Goal: Task Accomplishment & Management: Use online tool/utility

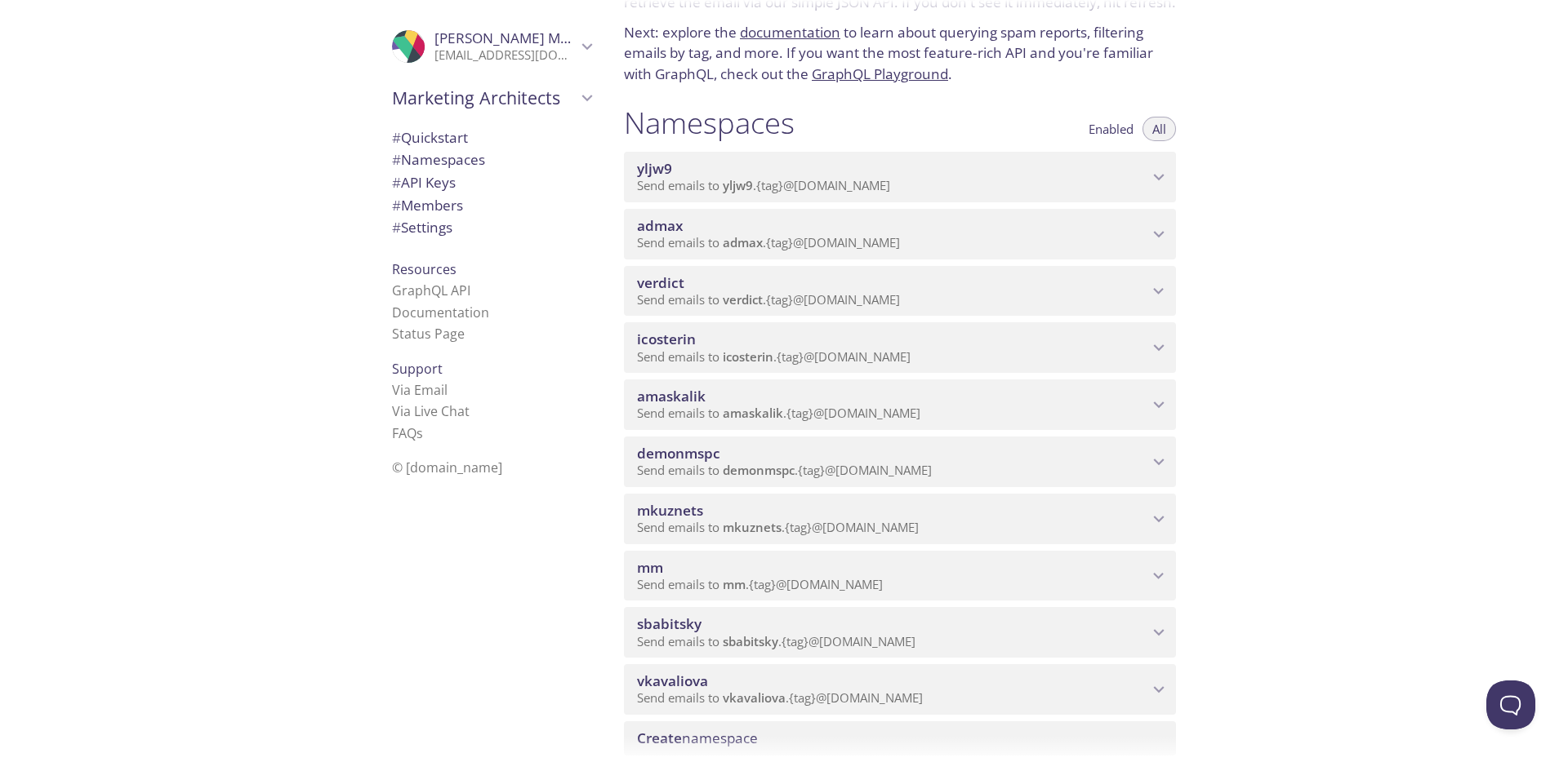
scroll to position [109, 0]
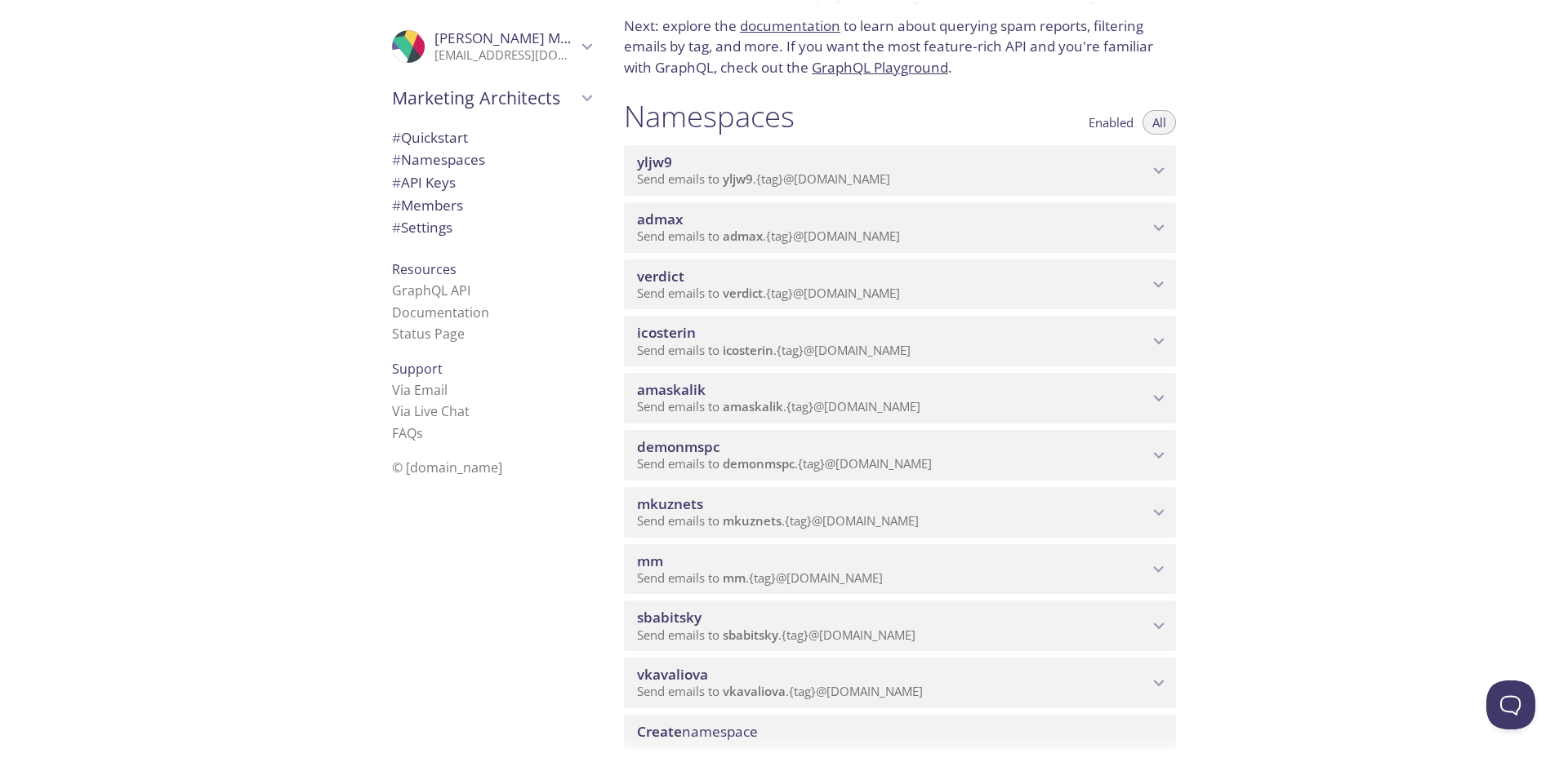
click at [746, 221] on span "admax" at bounding box center [892, 220] width 511 height 18
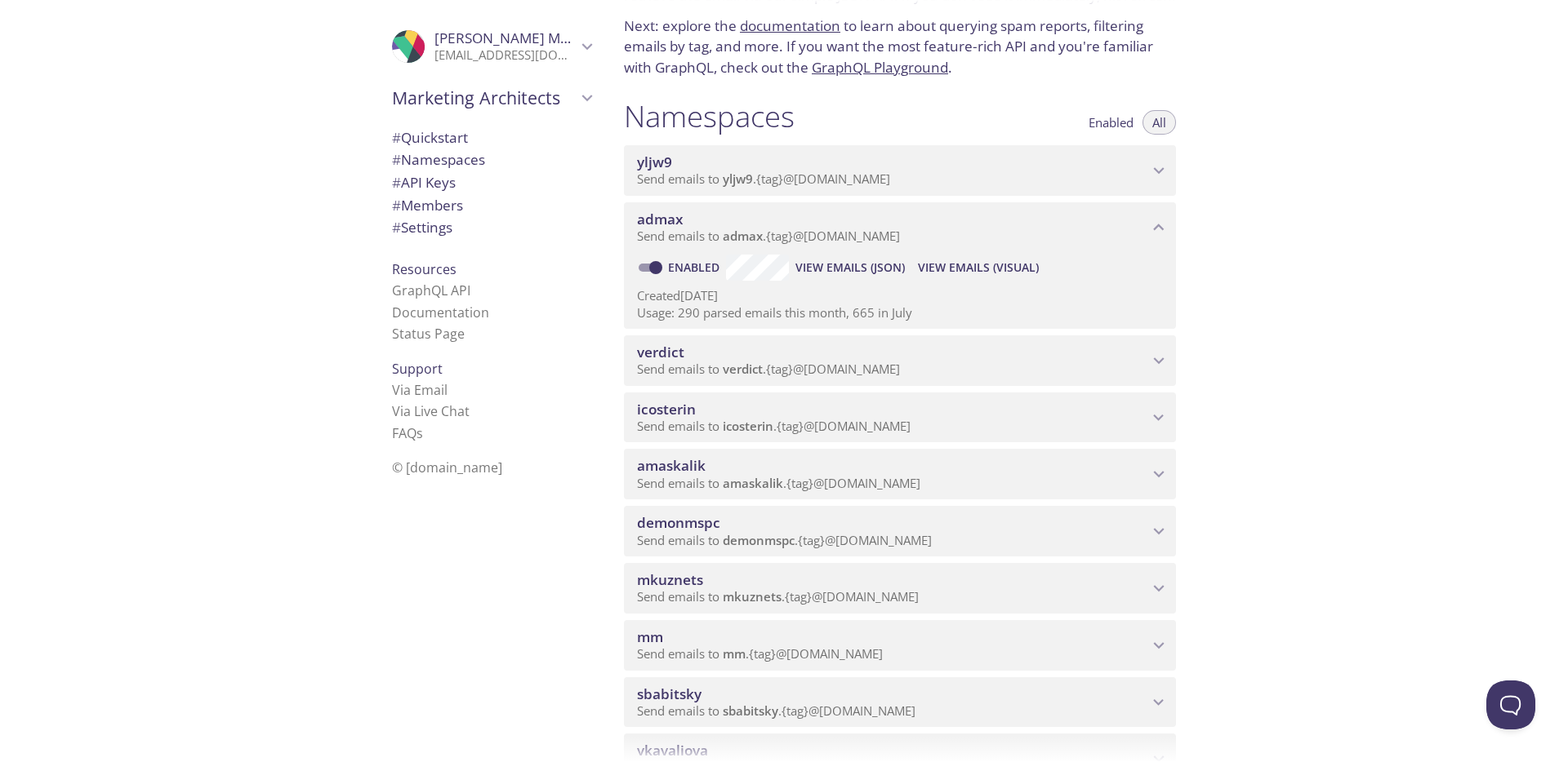
click at [971, 272] on span "View Emails (Visual)" at bounding box center [977, 268] width 121 height 20
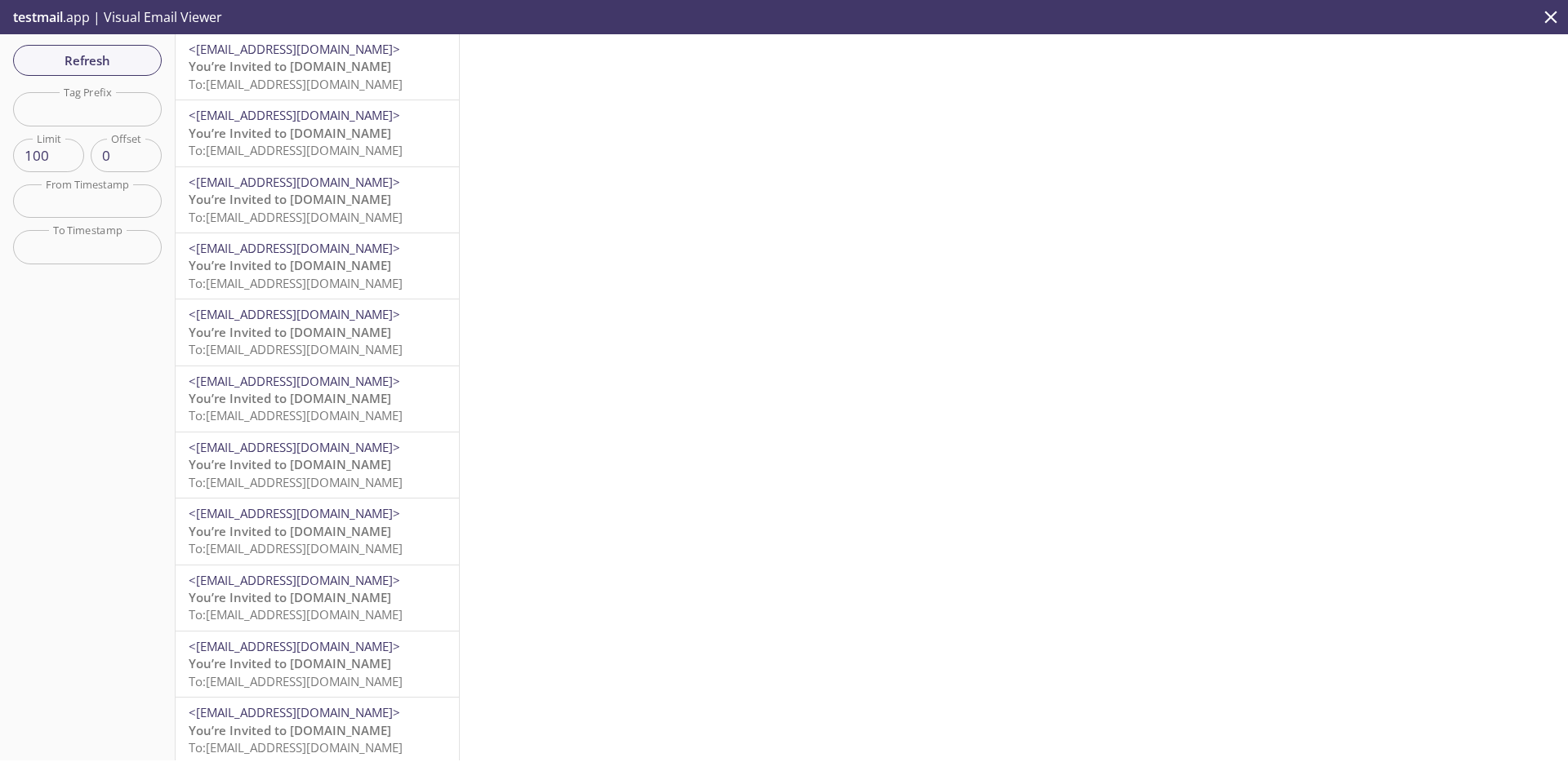
click at [336, 64] on span "You’re Invited to [DOMAIN_NAME]" at bounding box center [289, 66] width 202 height 17
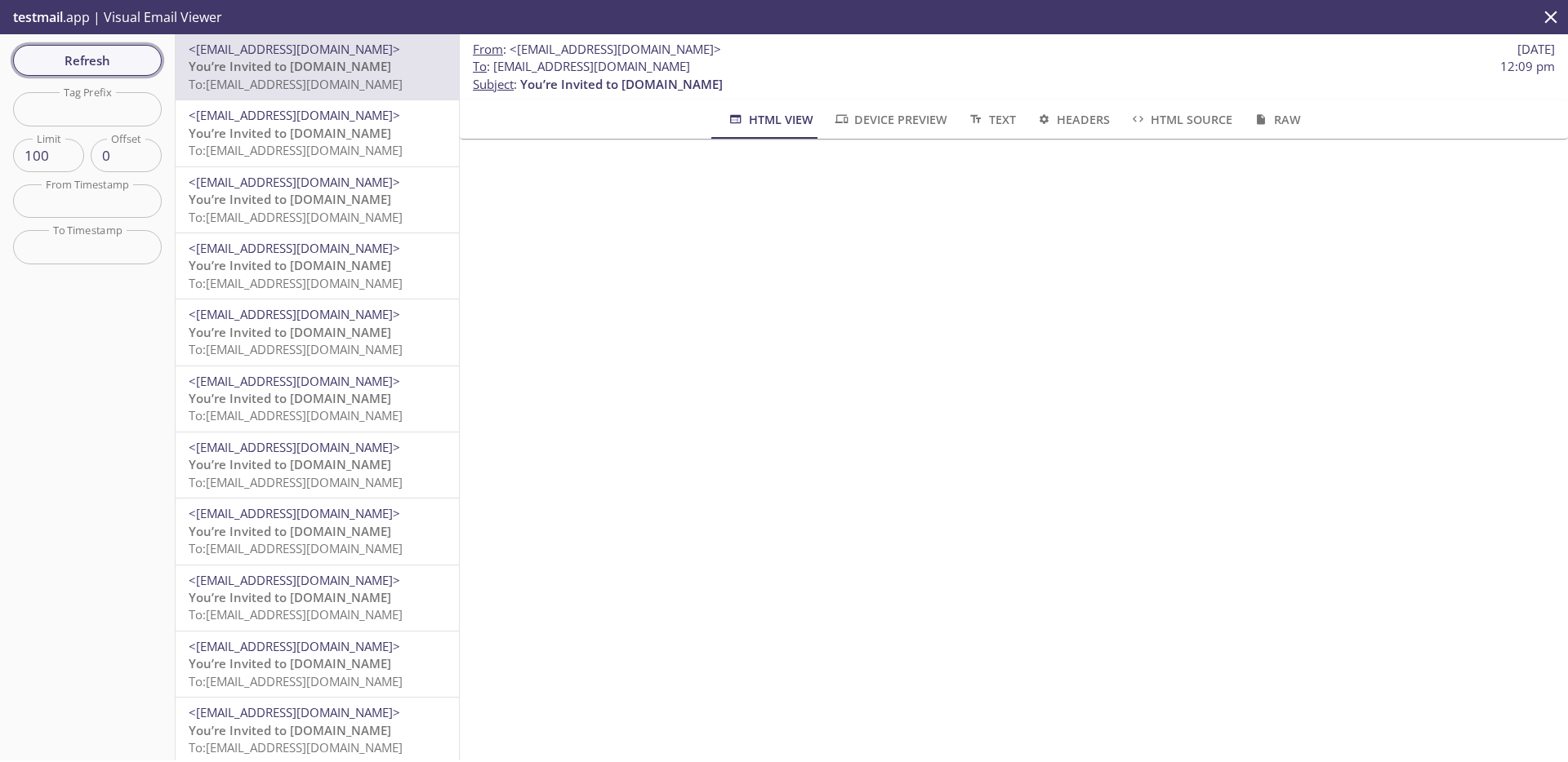
click at [118, 63] on span "Refresh" at bounding box center [87, 61] width 123 height 22
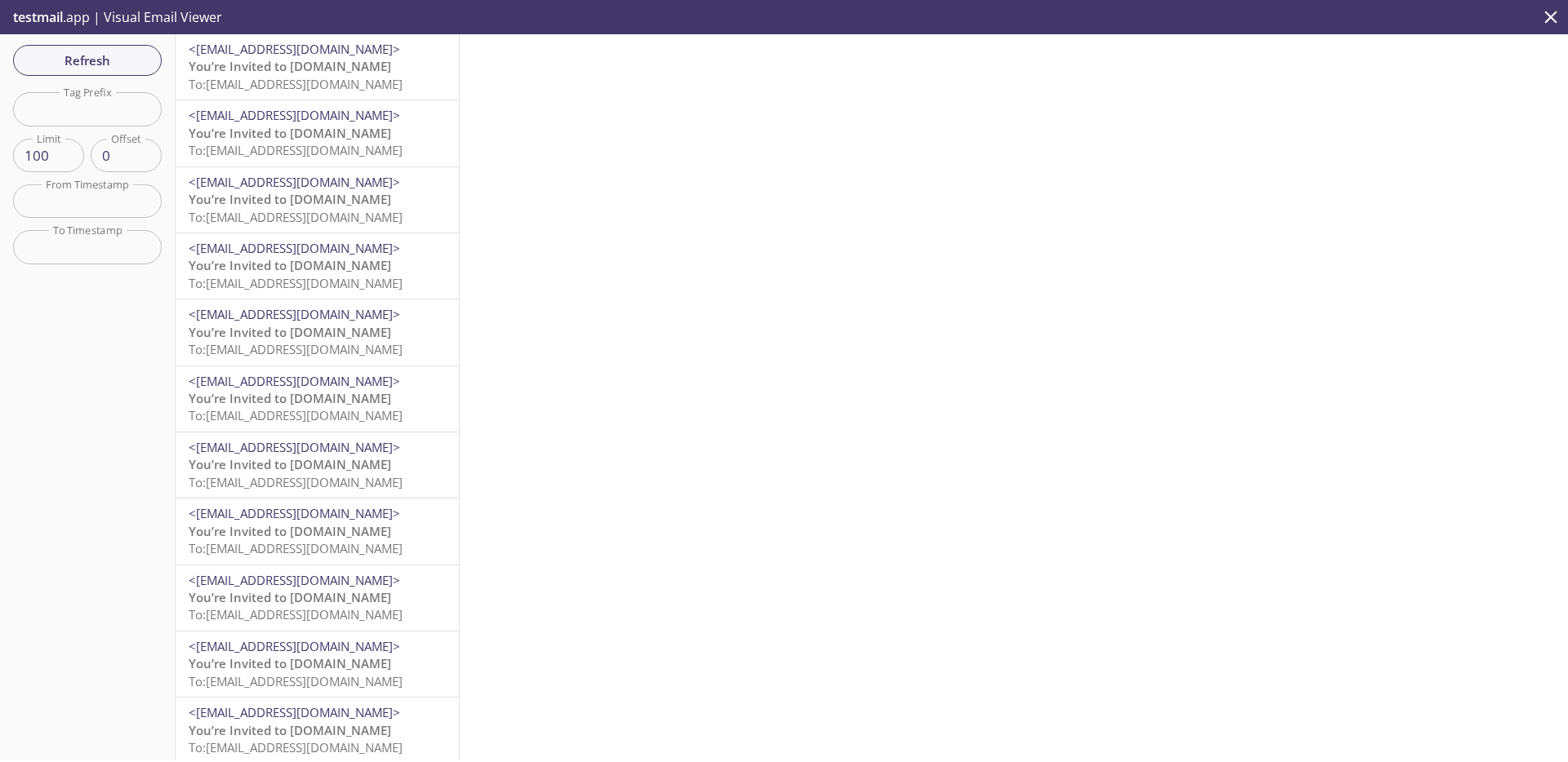
click at [337, 76] on span "To: [EMAIL_ADDRESS][DOMAIN_NAME]" at bounding box center [295, 83] width 214 height 17
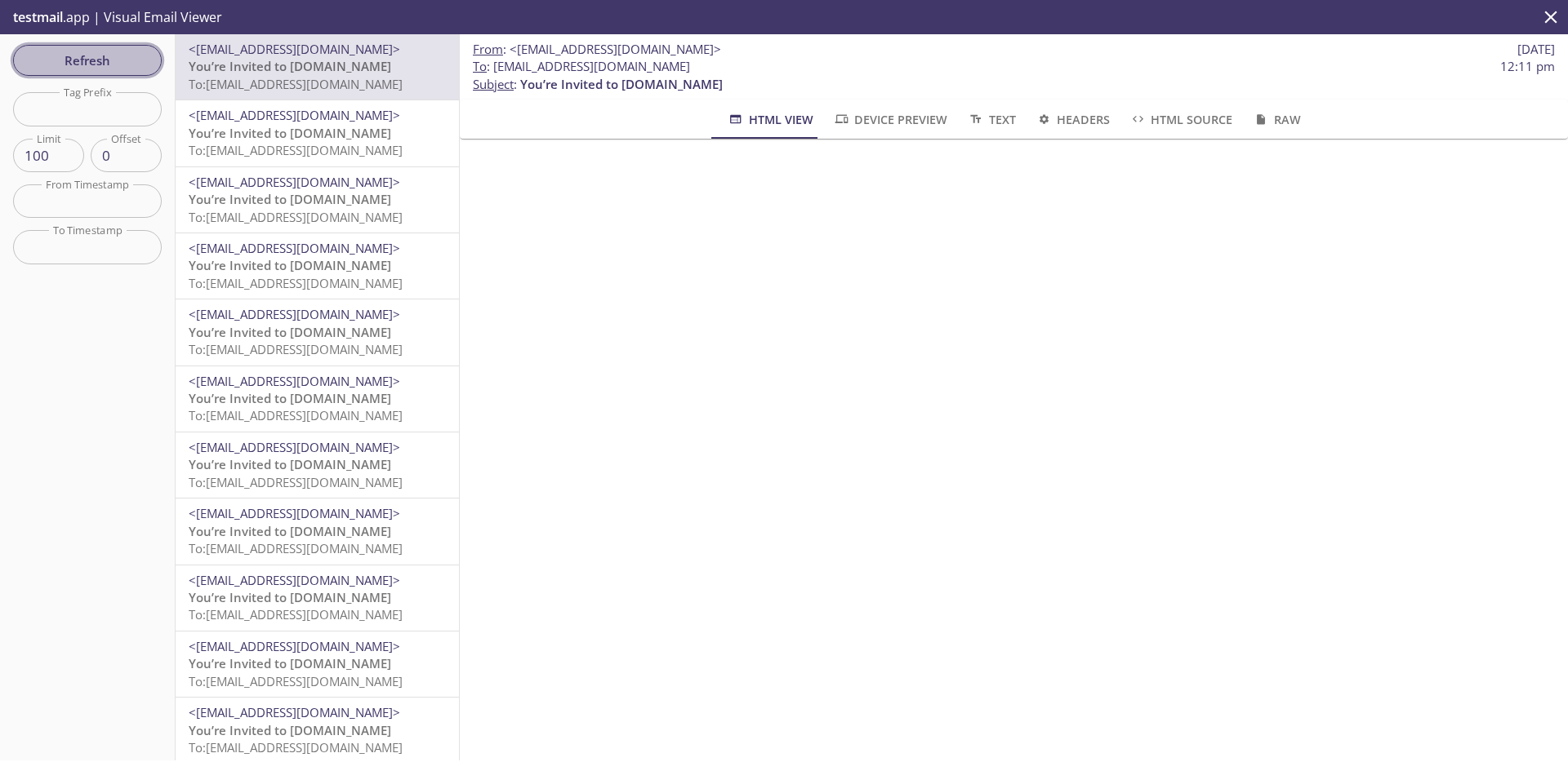
click at [67, 65] on span "Refresh" at bounding box center [87, 61] width 123 height 22
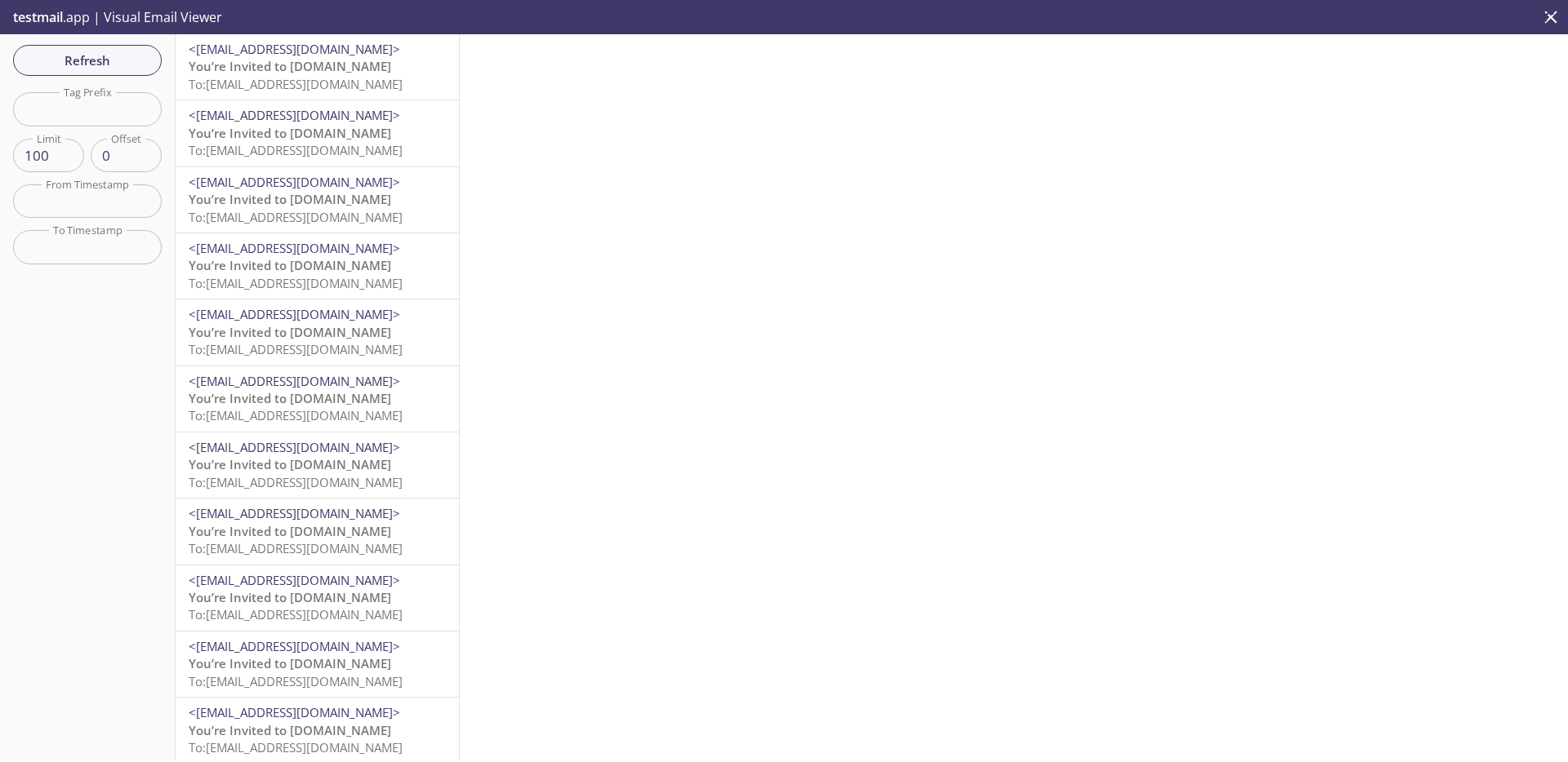
click at [307, 82] on span "To: [EMAIL_ADDRESS][DOMAIN_NAME]" at bounding box center [295, 83] width 214 height 17
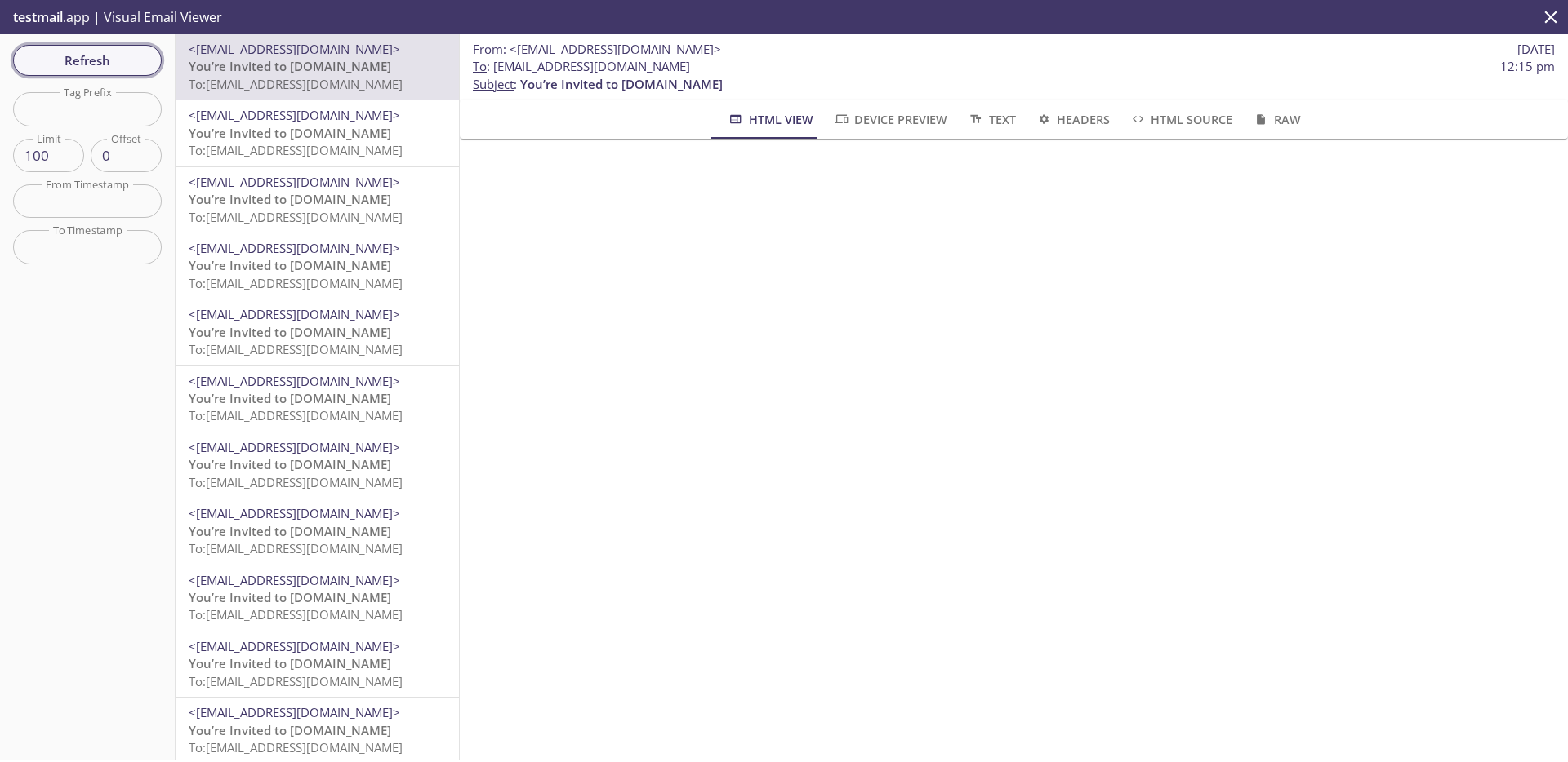
click at [116, 60] on span "Refresh" at bounding box center [87, 61] width 123 height 22
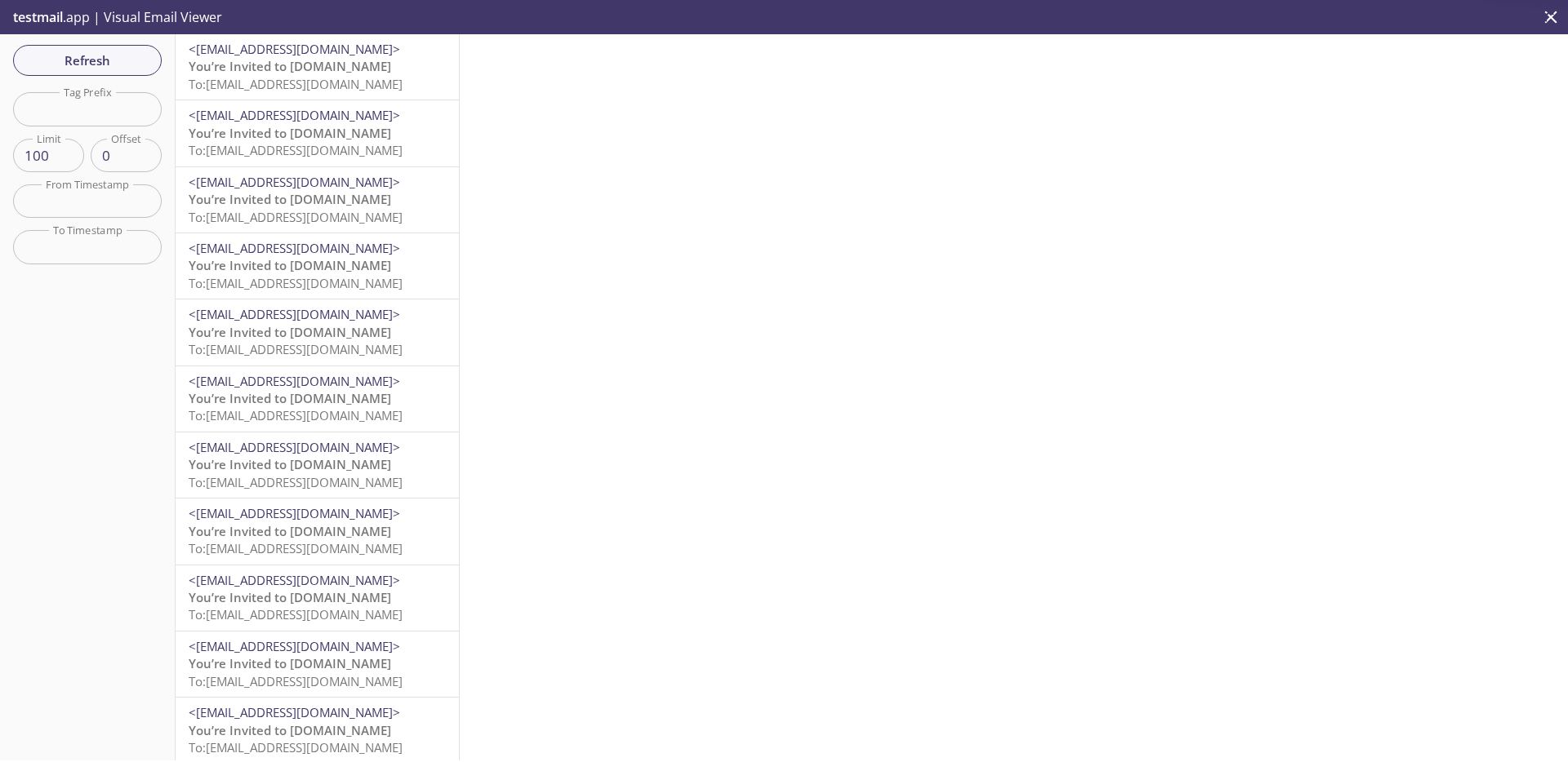
click at [334, 72] on span "You’re Invited to [DOMAIN_NAME]" at bounding box center [289, 66] width 202 height 17
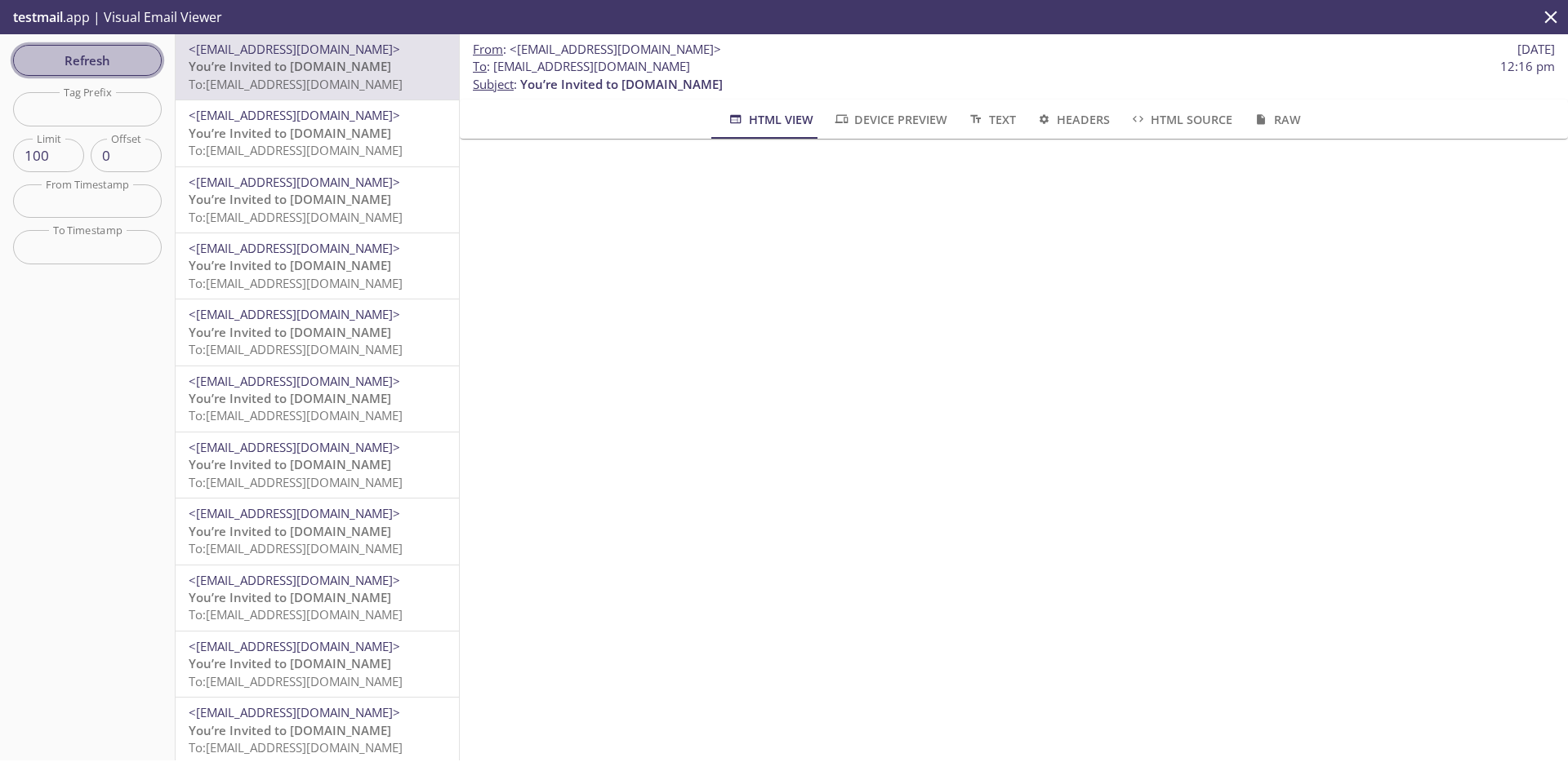
click at [115, 72] on button "Refresh" at bounding box center [86, 61] width 148 height 31
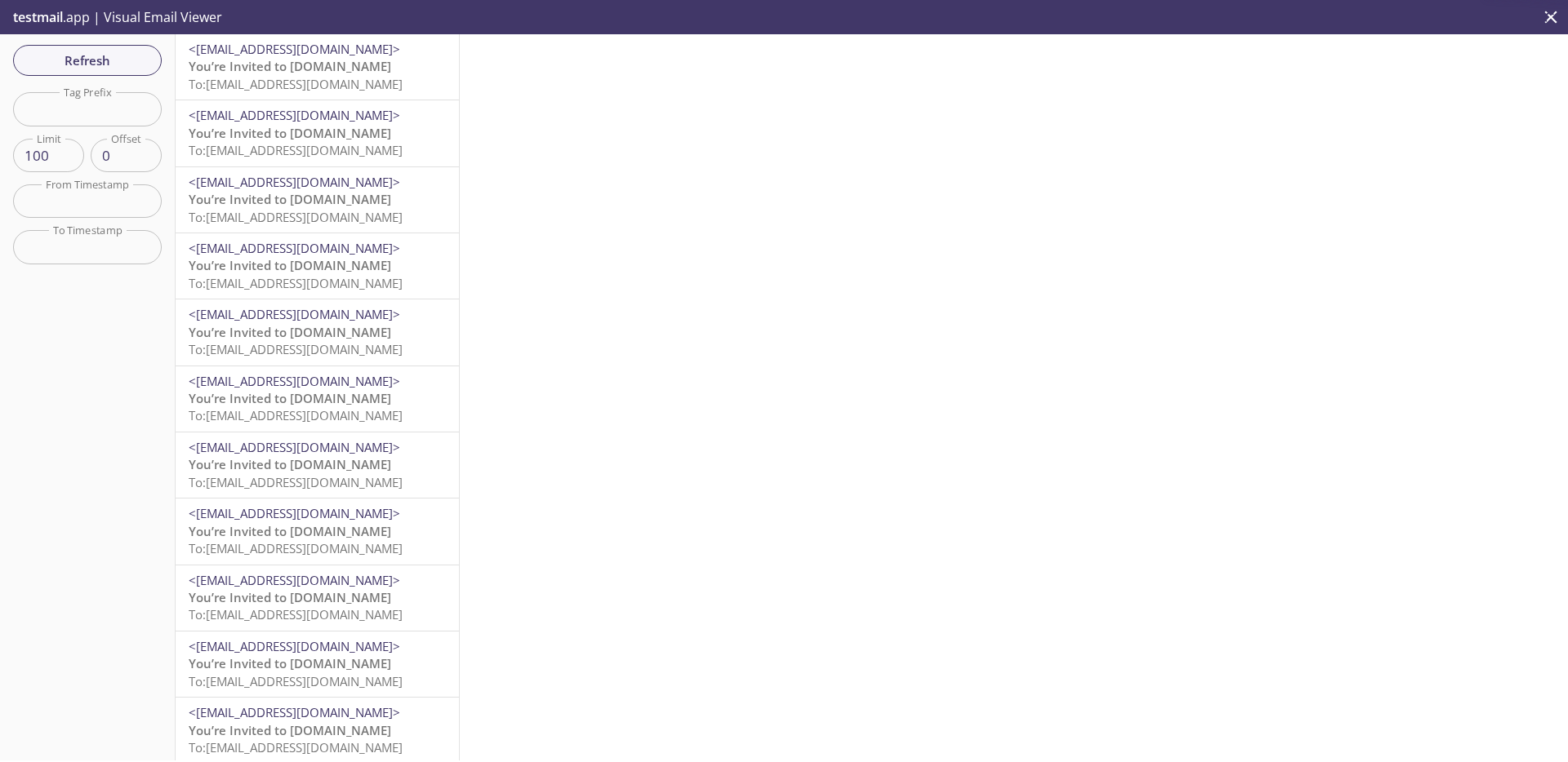
click at [340, 74] on span "You’re Invited to [DOMAIN_NAME]" at bounding box center [289, 66] width 202 height 17
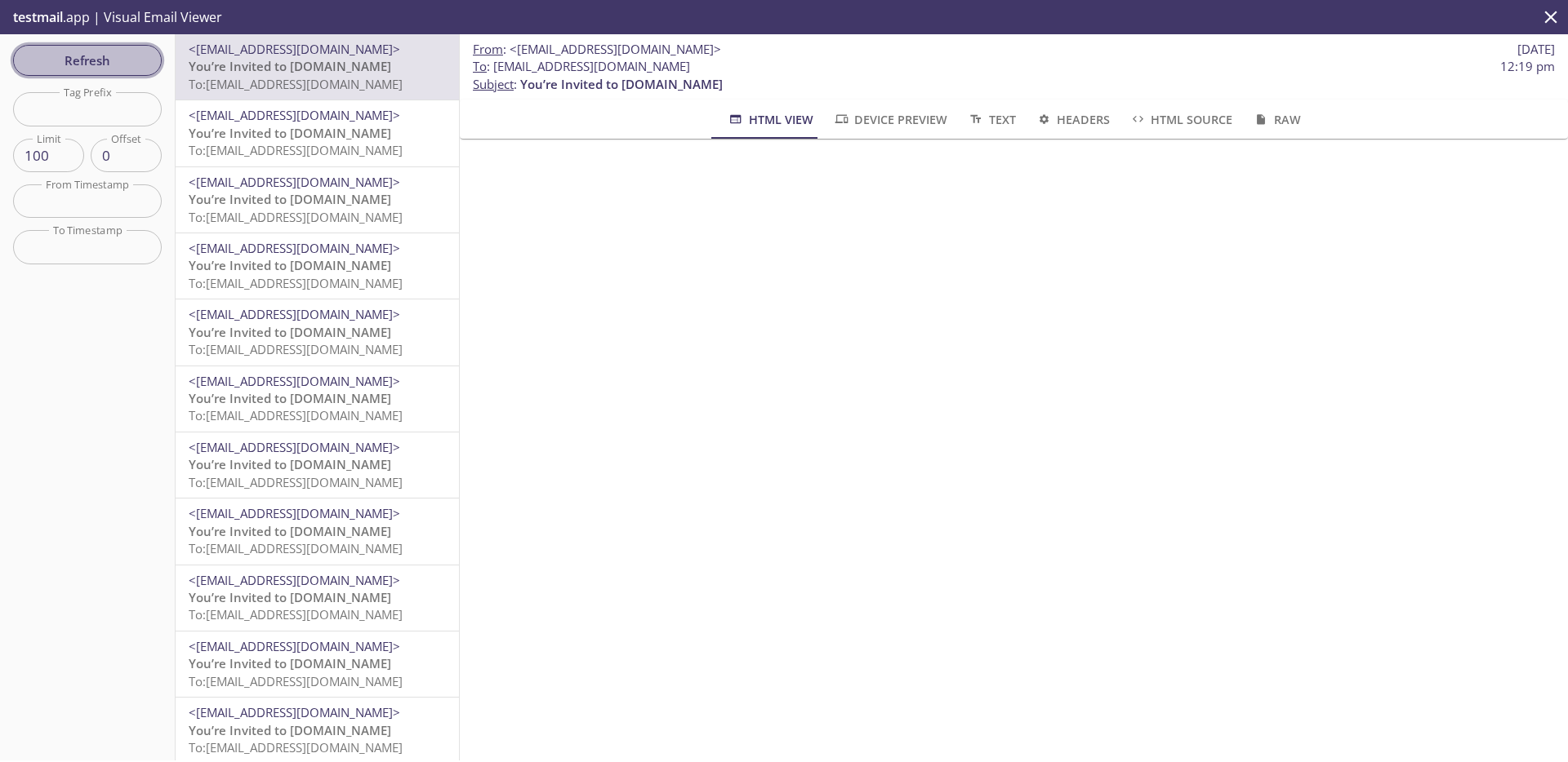
click at [122, 58] on span "Refresh" at bounding box center [87, 61] width 123 height 22
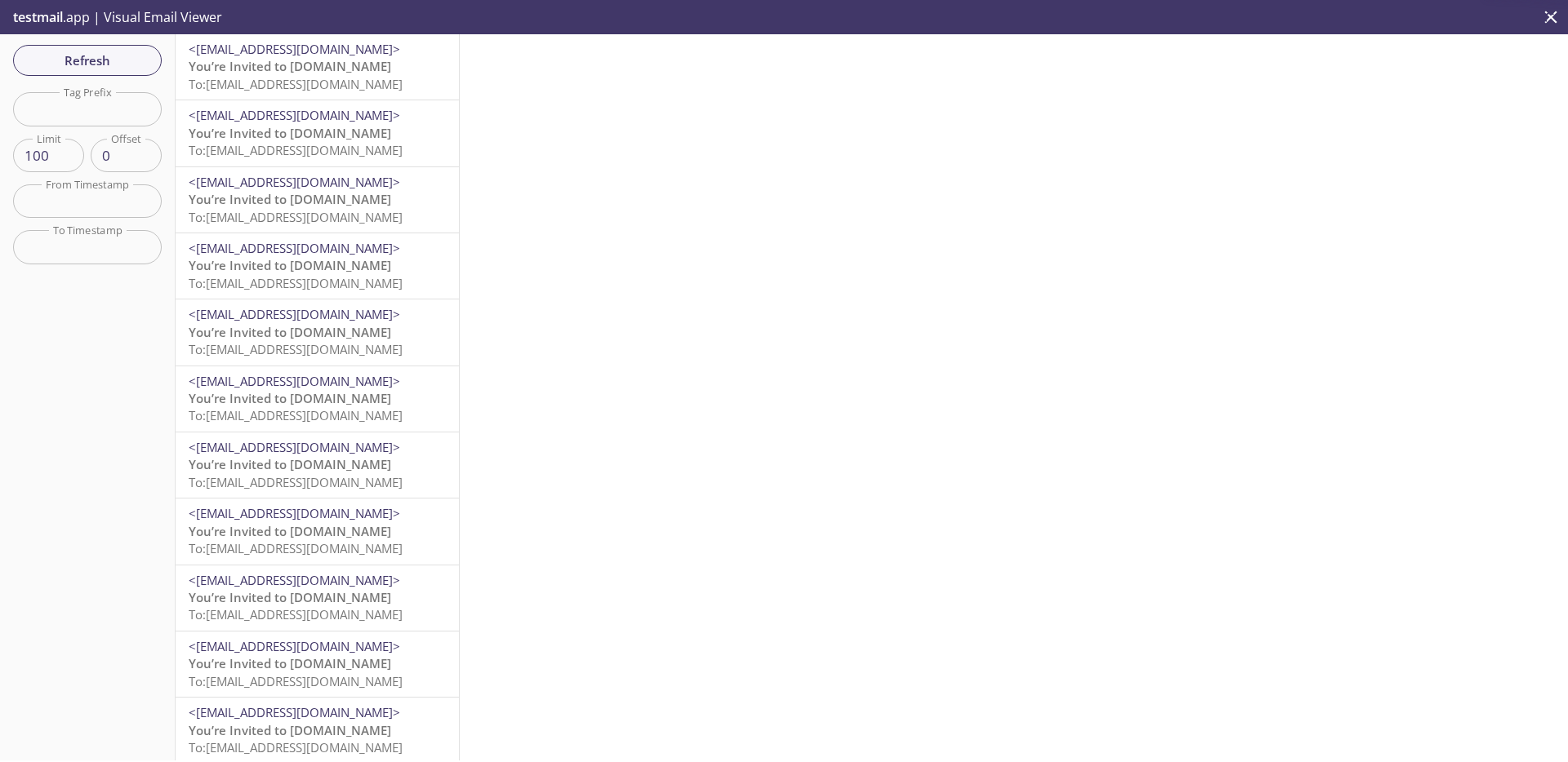
click at [351, 81] on span "To: [EMAIL_ADDRESS][DOMAIN_NAME]" at bounding box center [295, 83] width 214 height 17
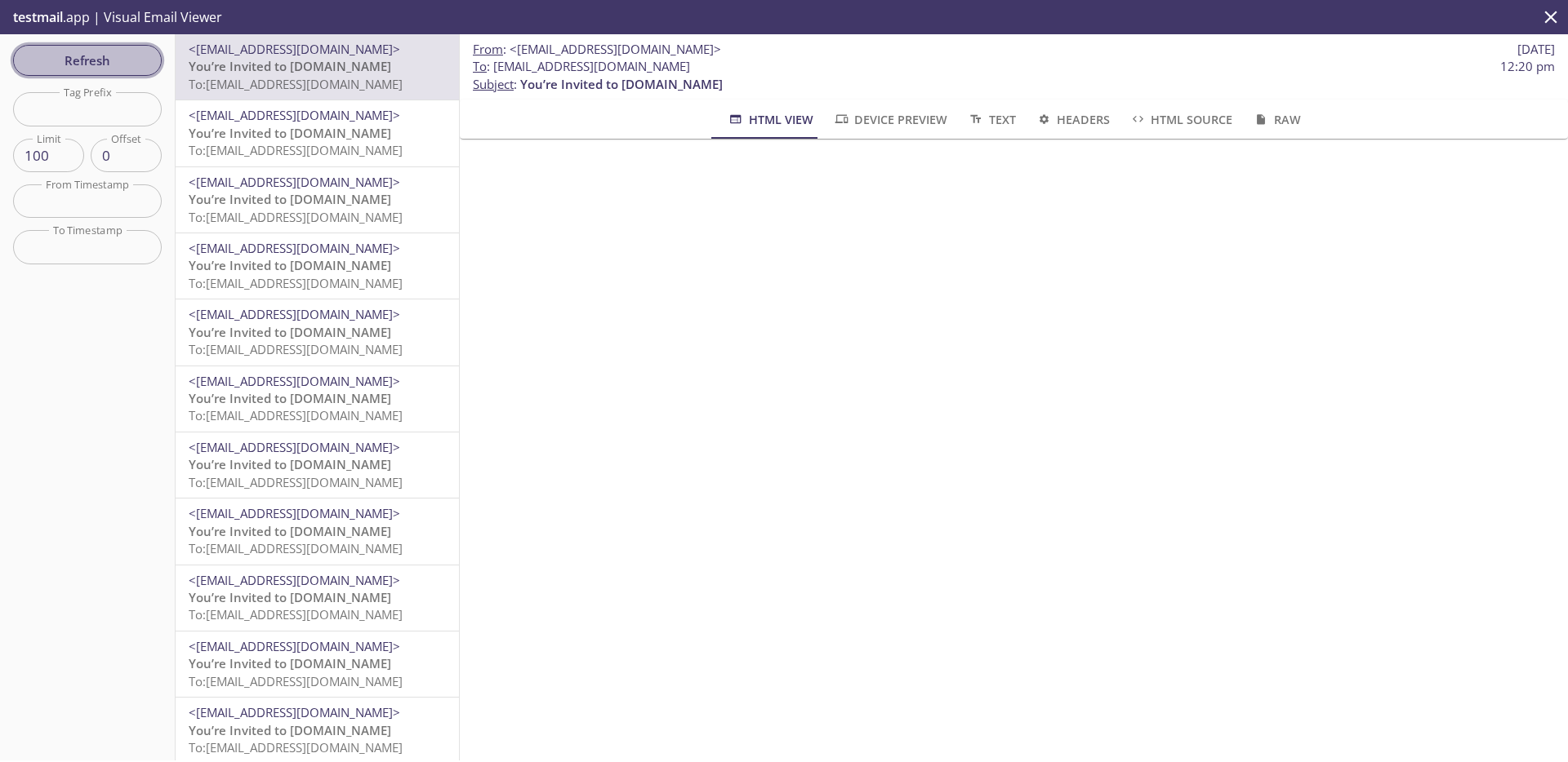
click at [123, 64] on span "Refresh" at bounding box center [87, 61] width 123 height 22
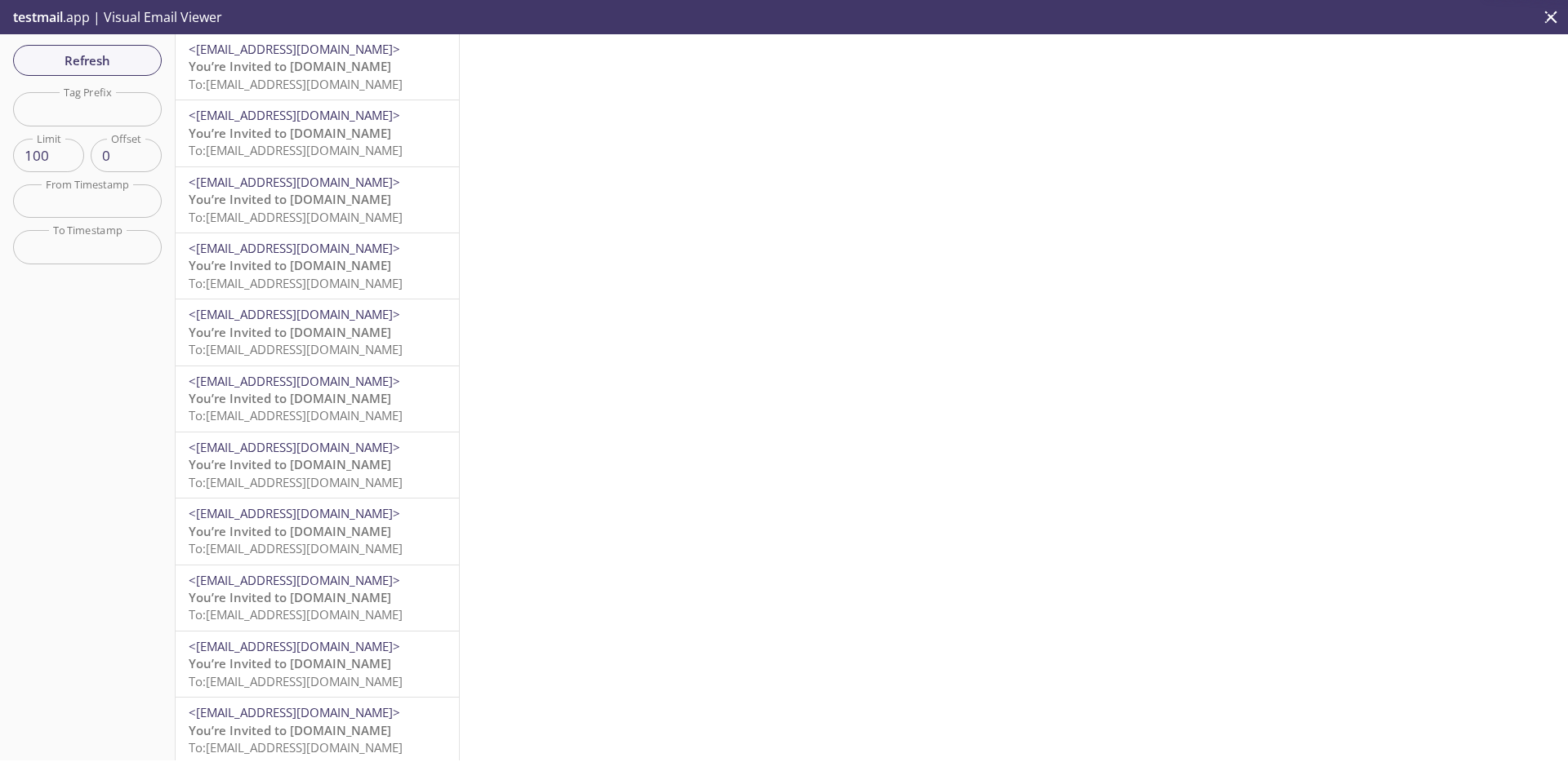
click at [323, 81] on span "To: [EMAIL_ADDRESS][DOMAIN_NAME]" at bounding box center [295, 83] width 214 height 17
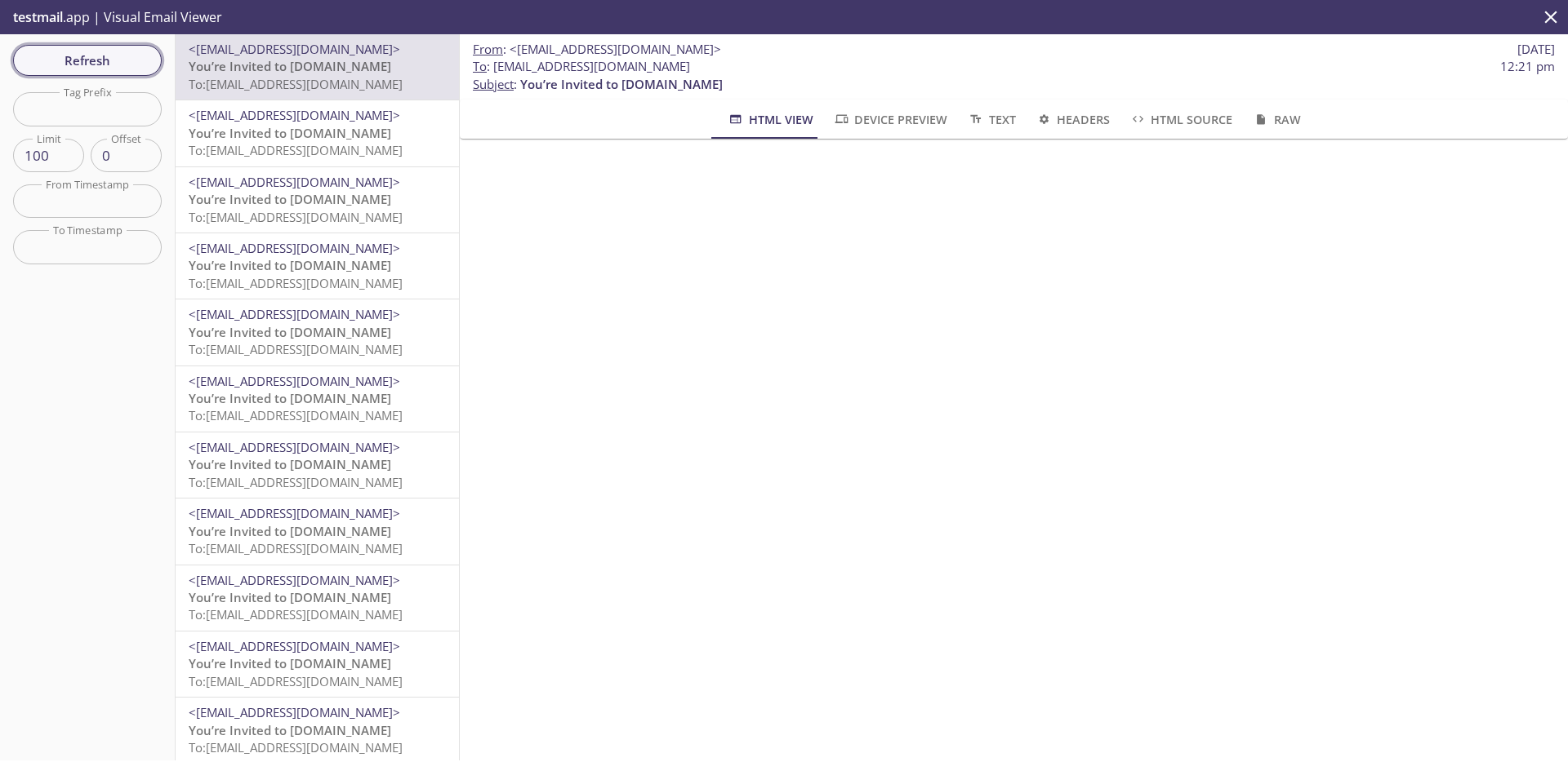
click at [116, 58] on span "Refresh" at bounding box center [87, 61] width 123 height 22
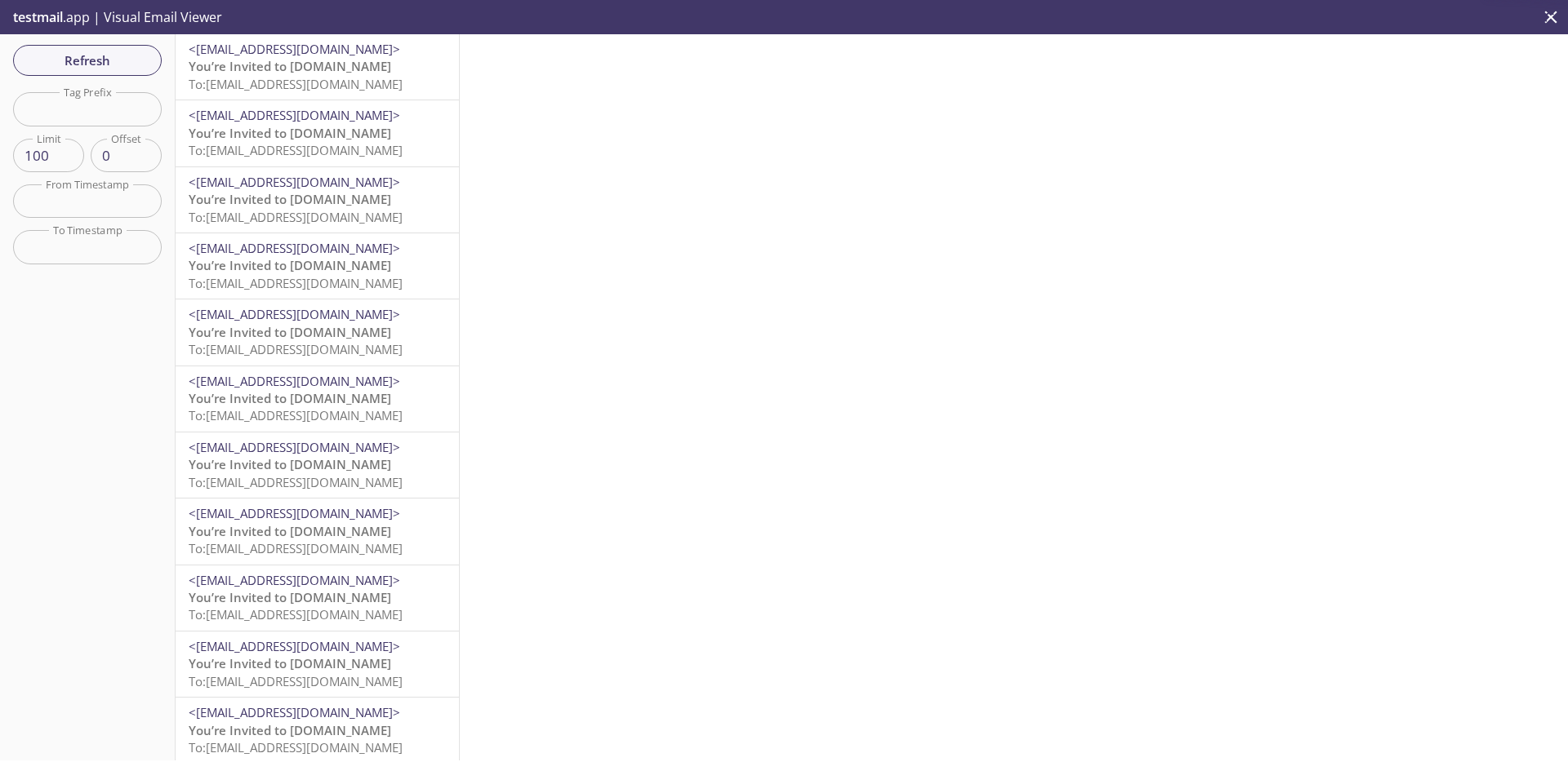
click at [334, 76] on span "To: [EMAIL_ADDRESS][DOMAIN_NAME]" at bounding box center [295, 83] width 214 height 17
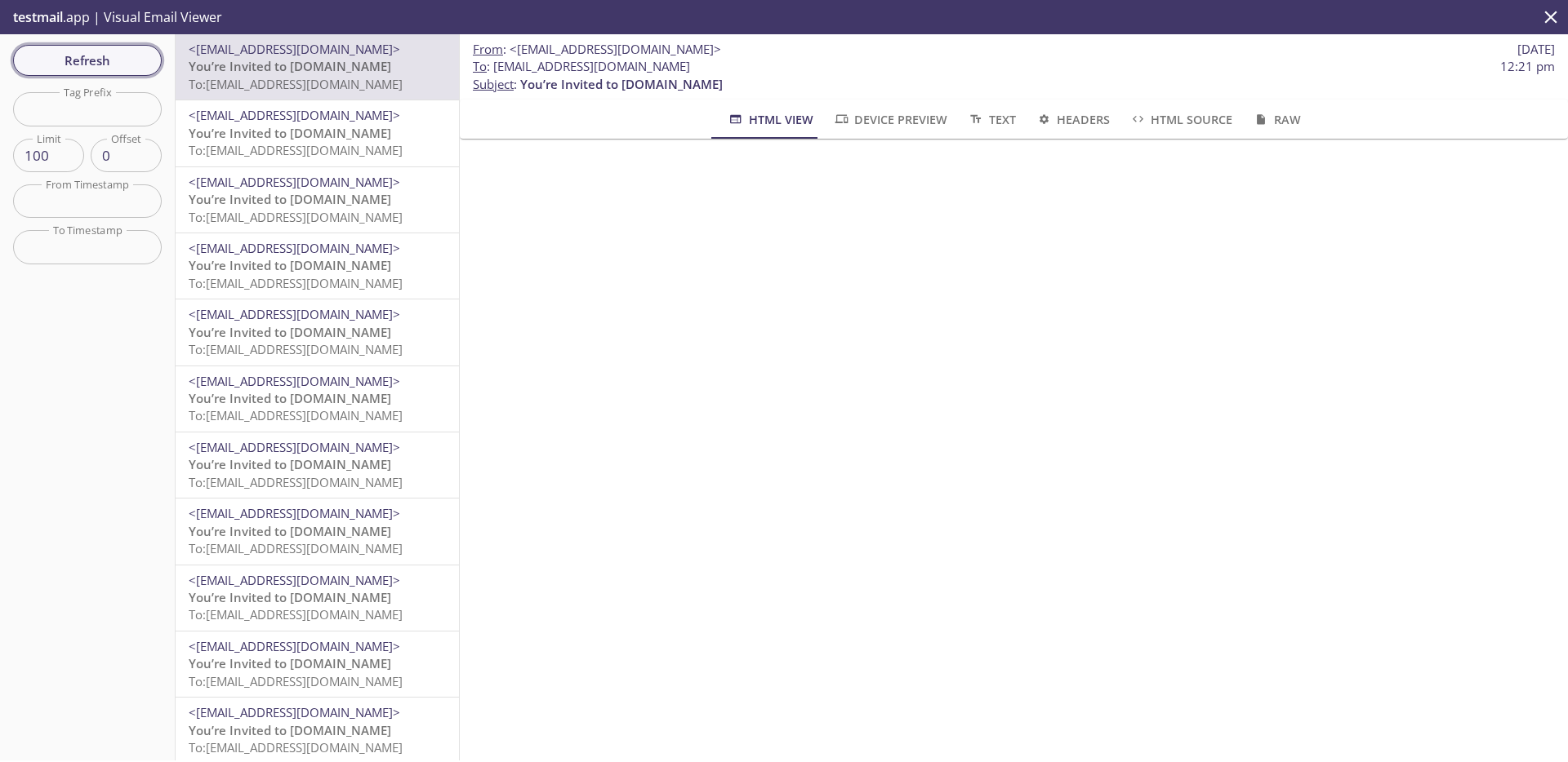
click at [90, 68] on span "Refresh" at bounding box center [87, 61] width 123 height 22
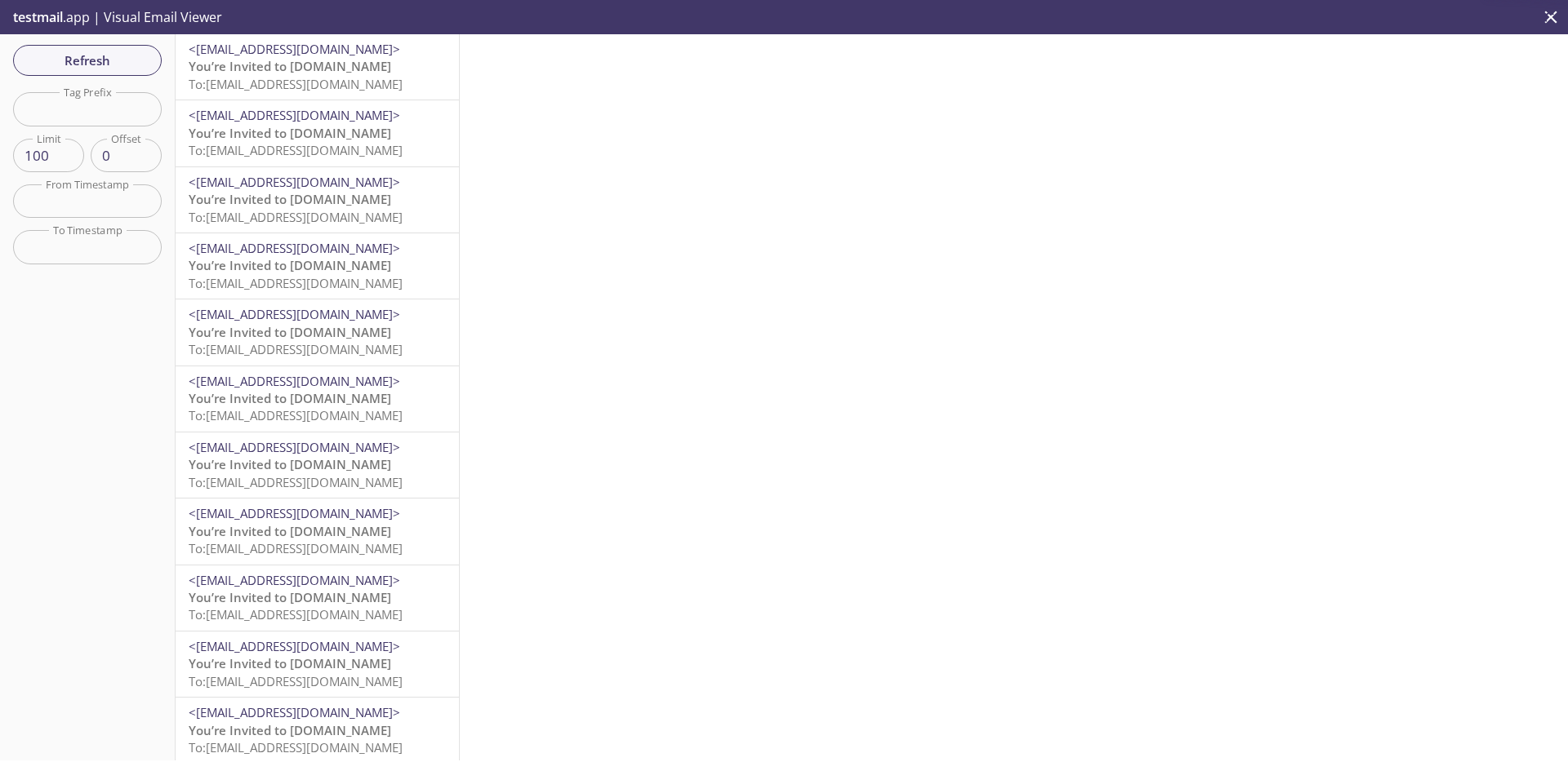
click at [346, 70] on p "You’re Invited to [DOMAIN_NAME] To: [EMAIL_ADDRESS][DOMAIN_NAME]" at bounding box center [317, 76] width 257 height 35
